Goal: Information Seeking & Learning: Compare options

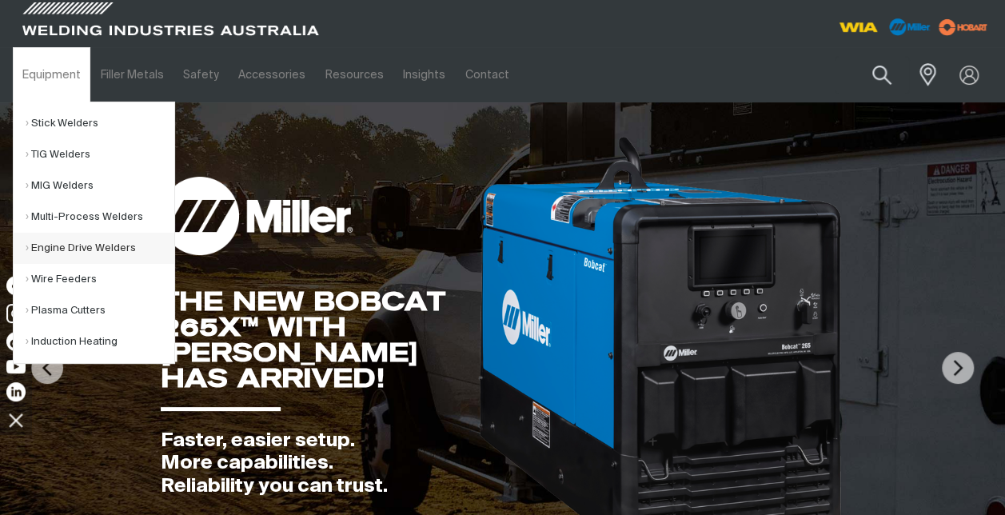
click at [68, 246] on link "Engine Drive Welders" at bounding box center [100, 248] width 149 height 31
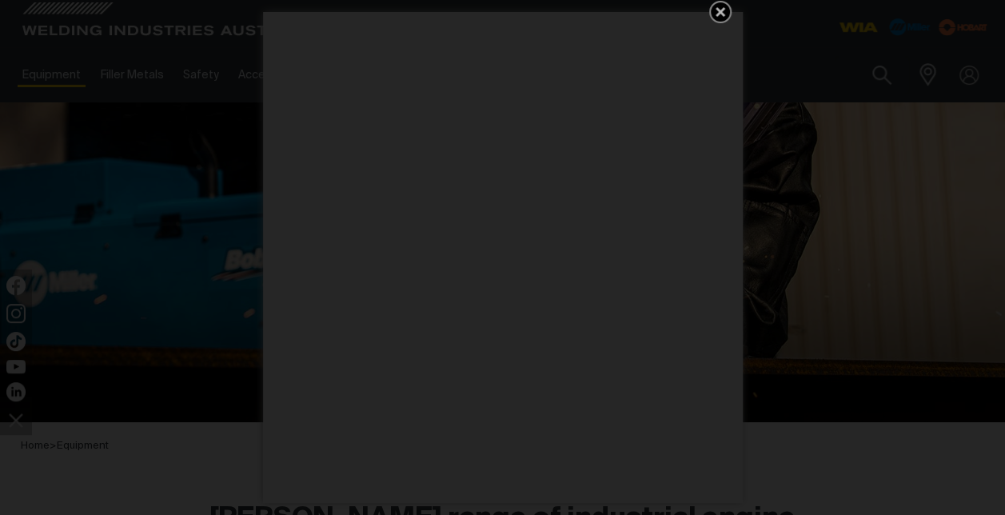
click at [704, 4] on div "Get 5 WIA Welding Guides Free!" at bounding box center [502, 257] width 1005 height 515
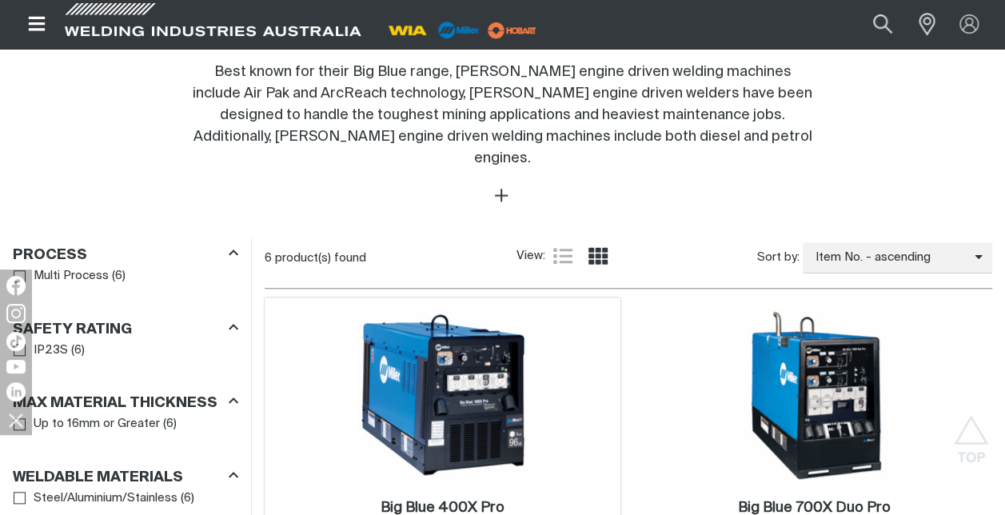
scroll to position [720, 0]
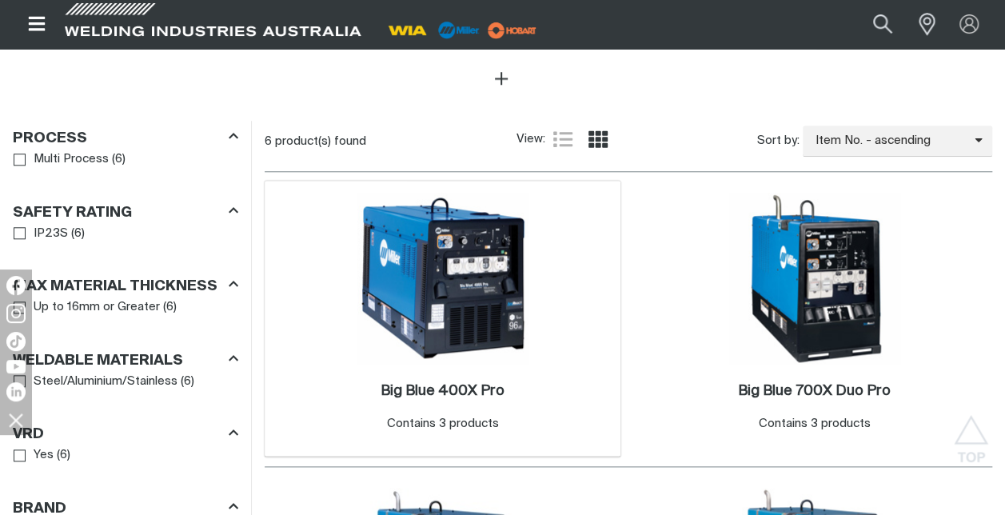
click at [518, 272] on img at bounding box center [443, 278] width 171 height 171
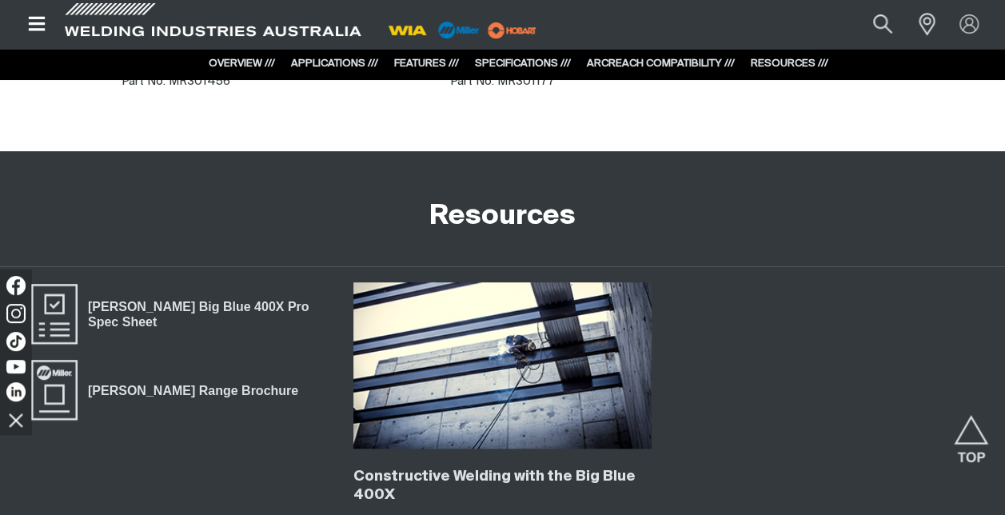
scroll to position [3360, 0]
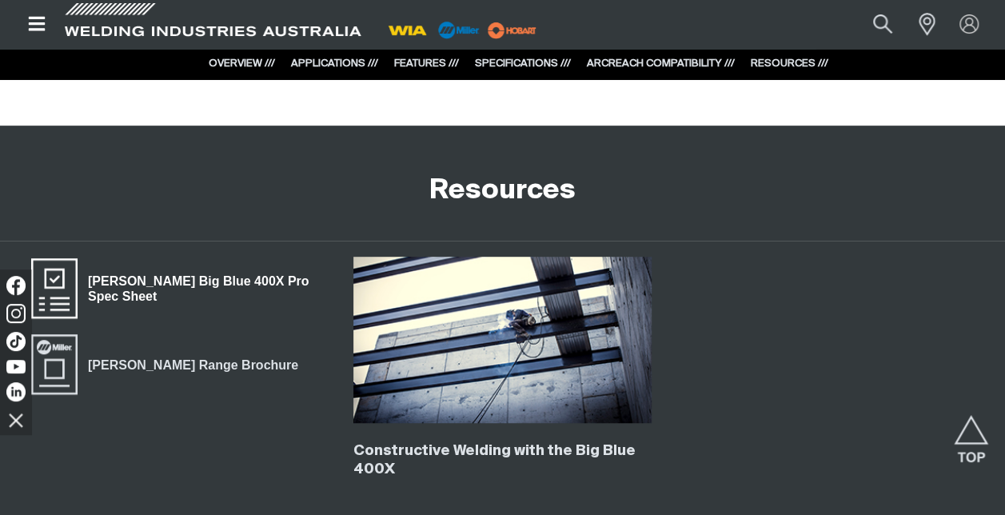
click at [61, 301] on span "Miller Big Blue 400X Pro Spec Sheet" at bounding box center [54, 289] width 51 height 64
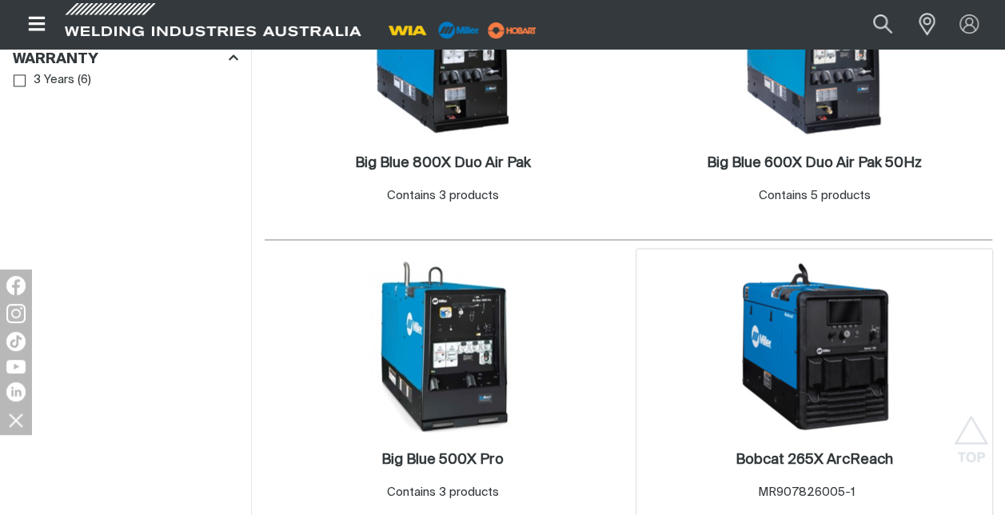
scroll to position [1280, 0]
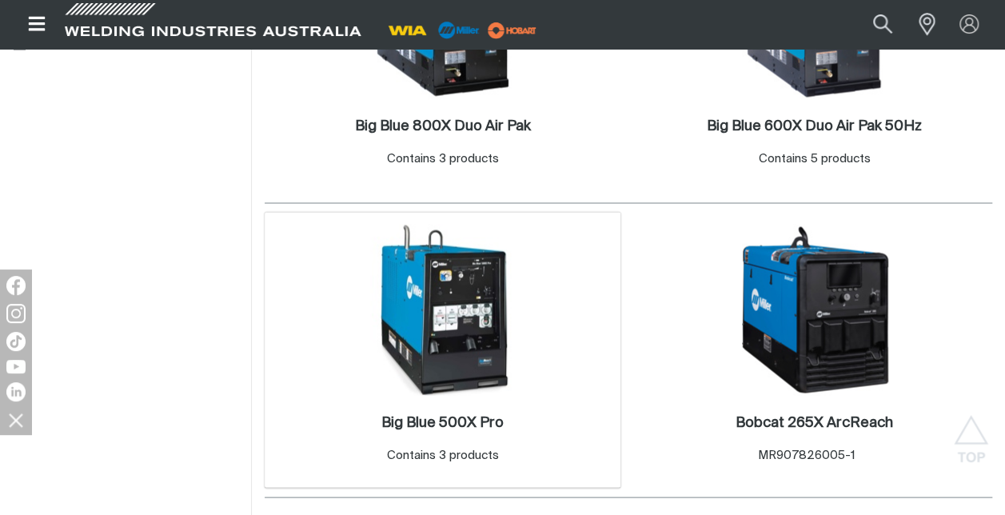
click at [442, 309] on img at bounding box center [443, 309] width 171 height 171
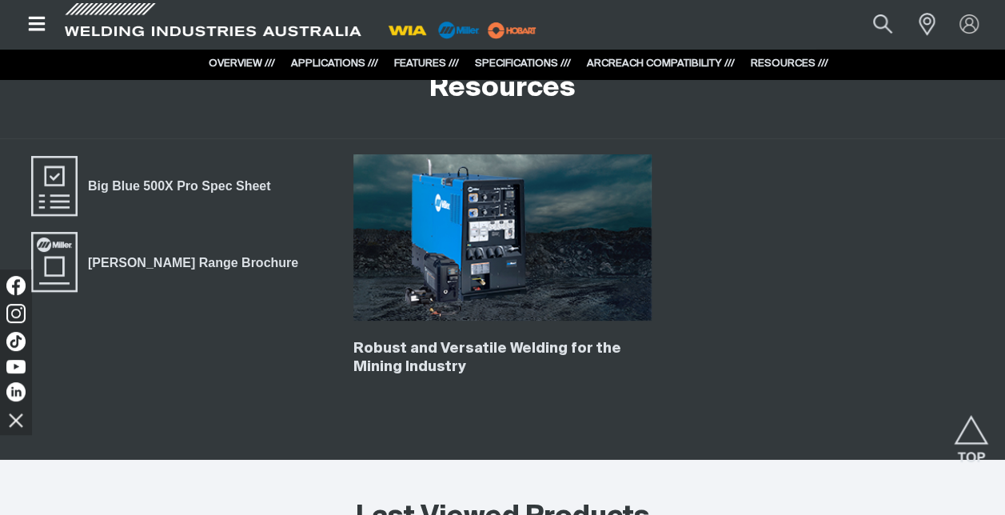
scroll to position [3040, 0]
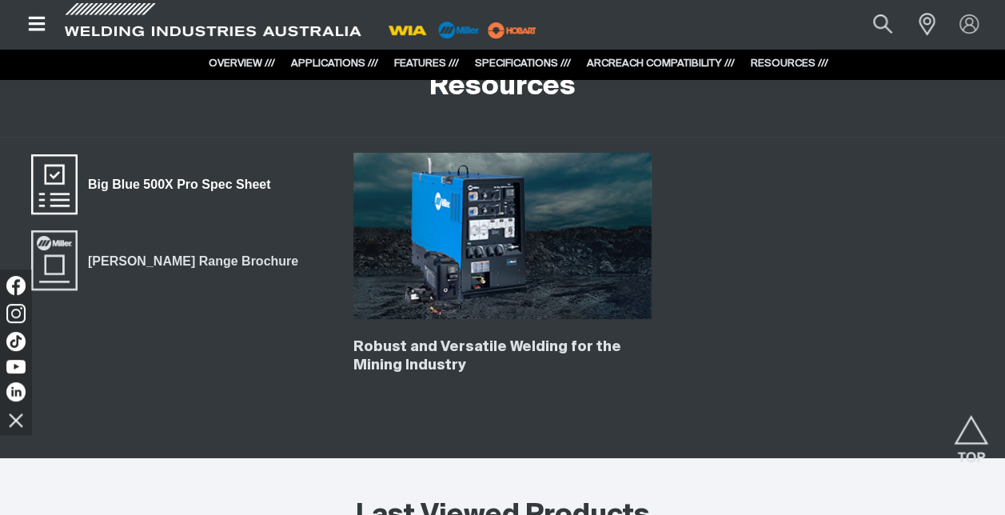
click at [50, 153] on span "Big Blue 500X Pro Spec Sheet" at bounding box center [54, 185] width 51 height 64
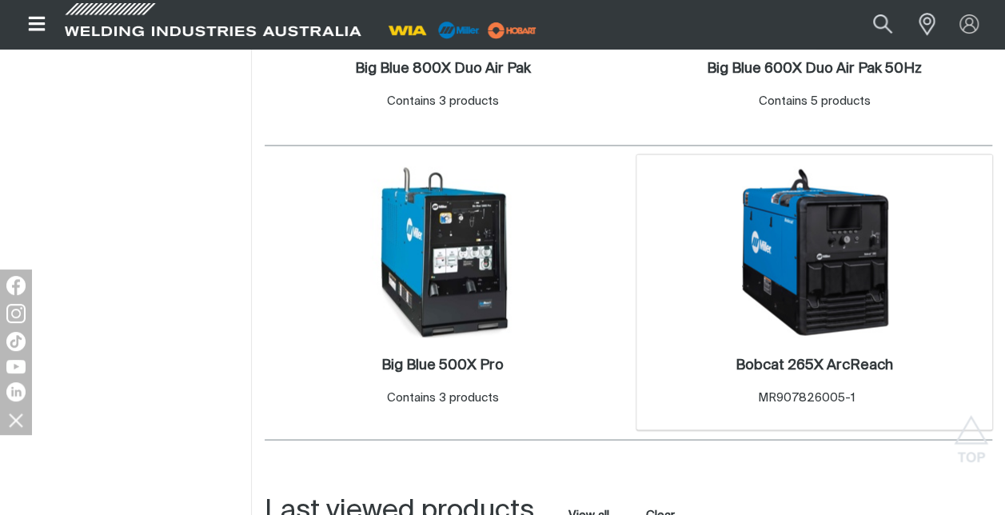
scroll to position [1417, 0]
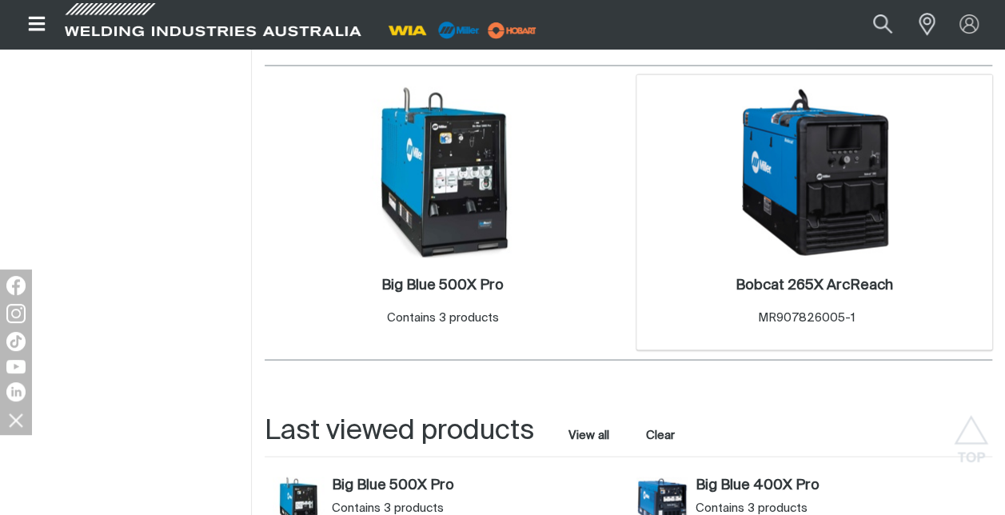
click at [796, 182] on img at bounding box center [815, 171] width 171 height 171
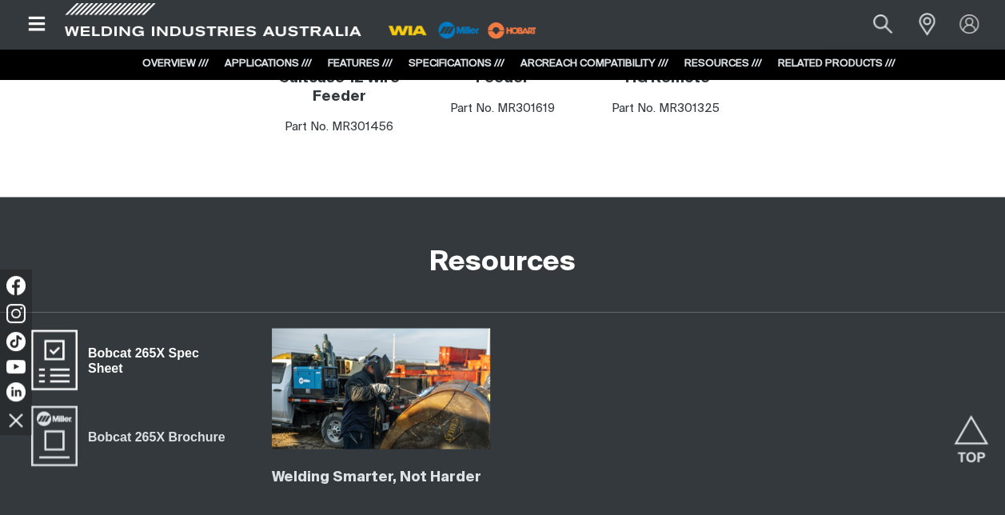
scroll to position [7432, 0]
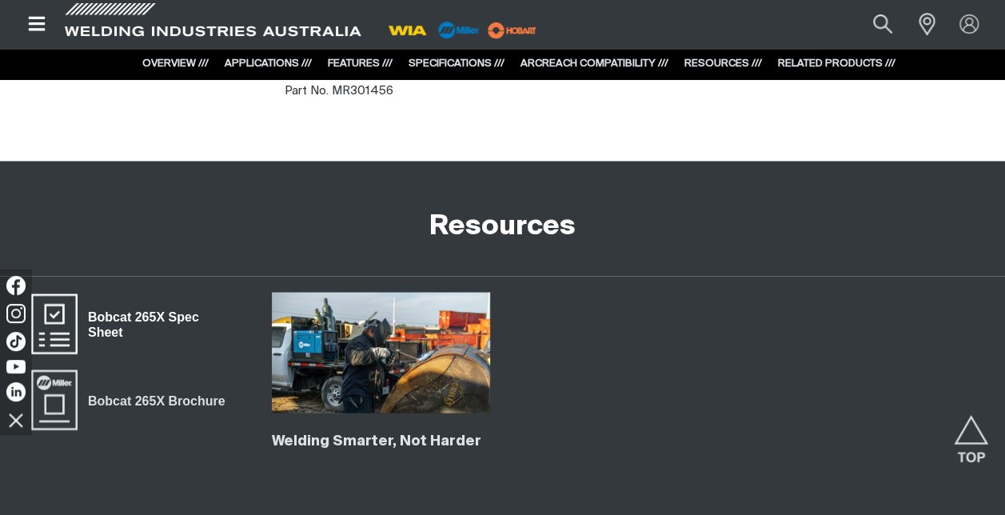
click at [65, 292] on span "Bobcat 265X Spec Sheet" at bounding box center [54, 324] width 51 height 64
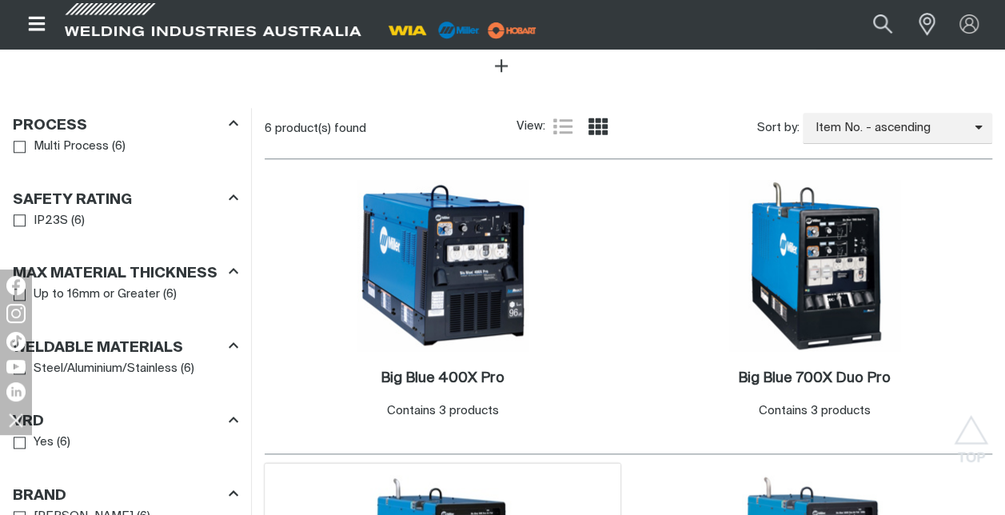
scroll to position [698, 0]
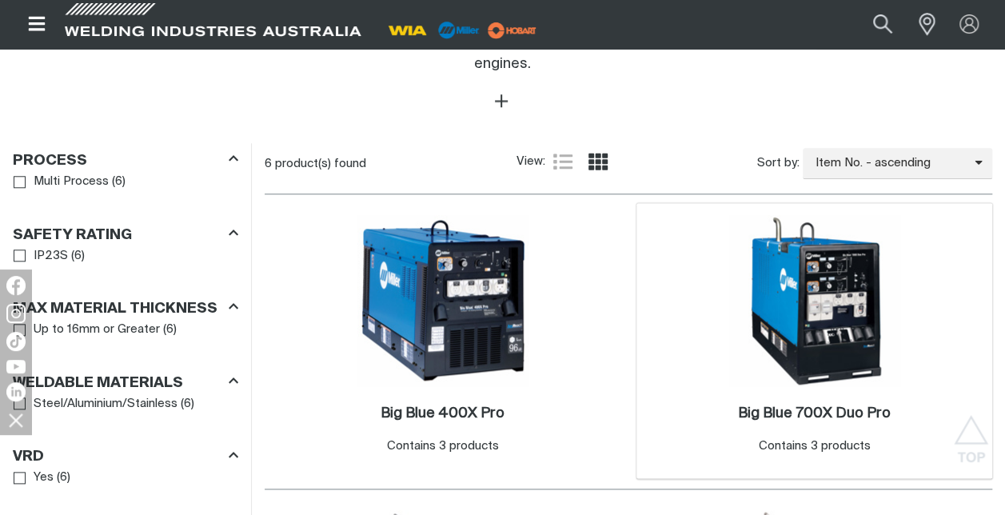
click at [817, 302] on img at bounding box center [815, 300] width 171 height 171
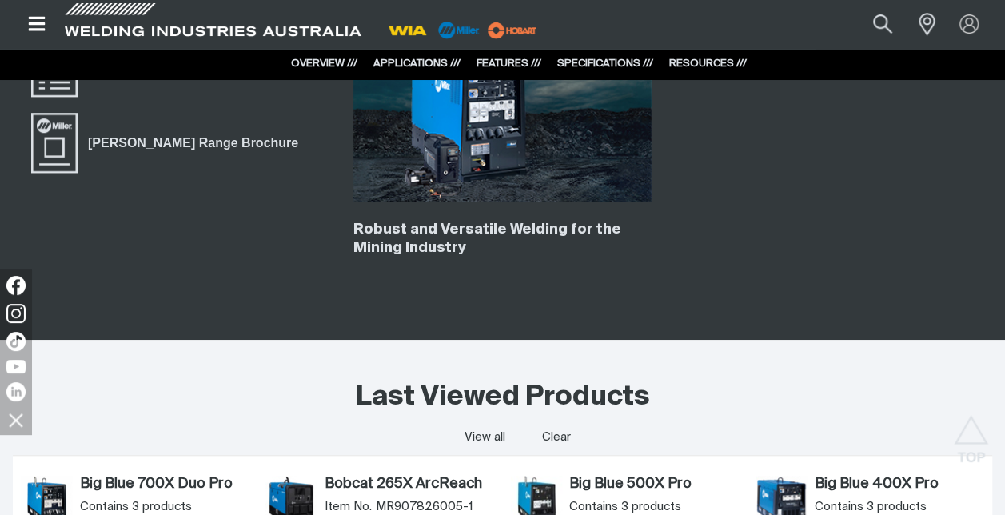
scroll to position [3280, 0]
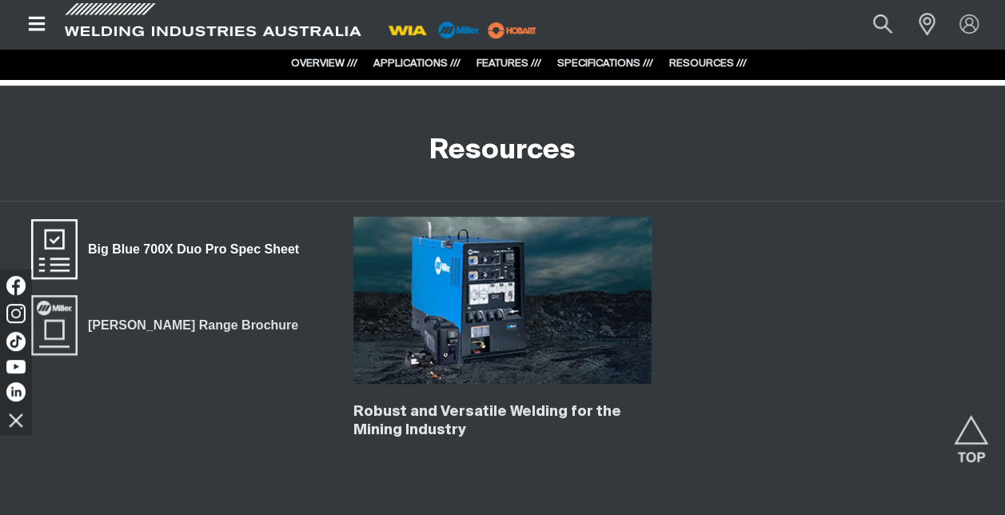
click at [55, 217] on span "Big Blue 700X Duo Pro Spec Sheet" at bounding box center [54, 249] width 51 height 64
